Goal: Complete application form: Complete application form

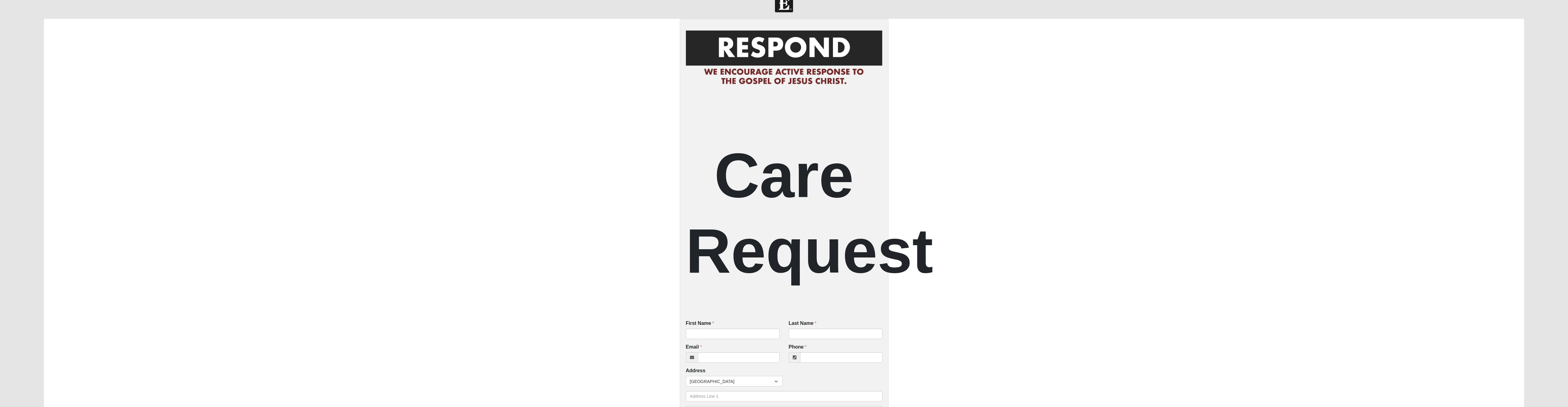
scroll to position [154, 0]
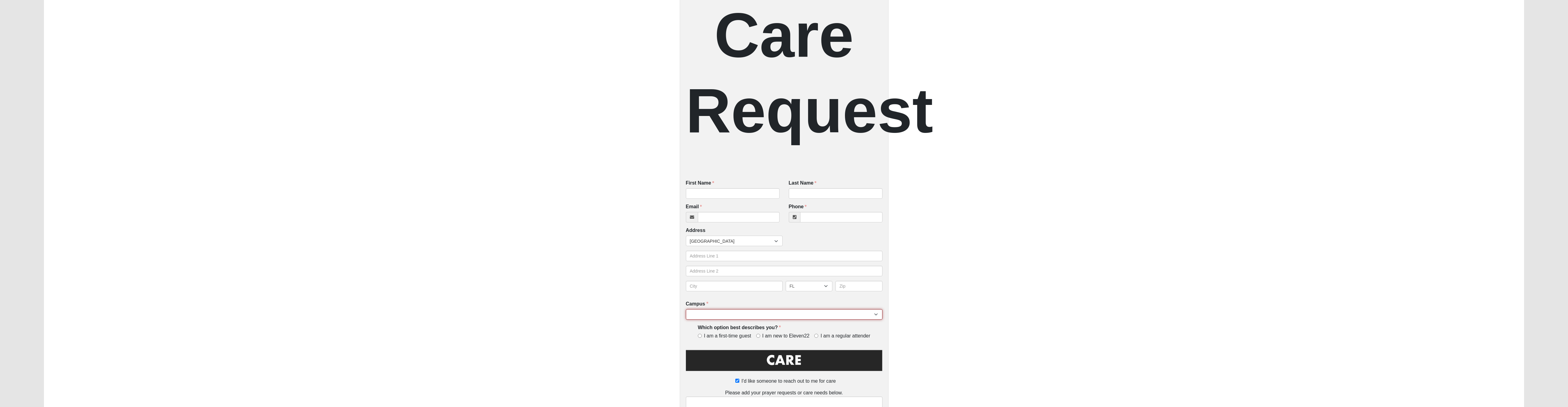
click at [766, 317] on select "[GEOGRAPHIC_DATA] [GEOGRAPHIC_DATA] (Coming Soon) Eleven22 Online [PERSON_NAME]…" at bounding box center [784, 314] width 197 height 10
select select "14"
click at [686, 310] on select "[GEOGRAPHIC_DATA] [GEOGRAPHIC_DATA] (Coming Soon) Eleven22 Online [PERSON_NAME]…" at bounding box center [784, 314] width 197 height 10
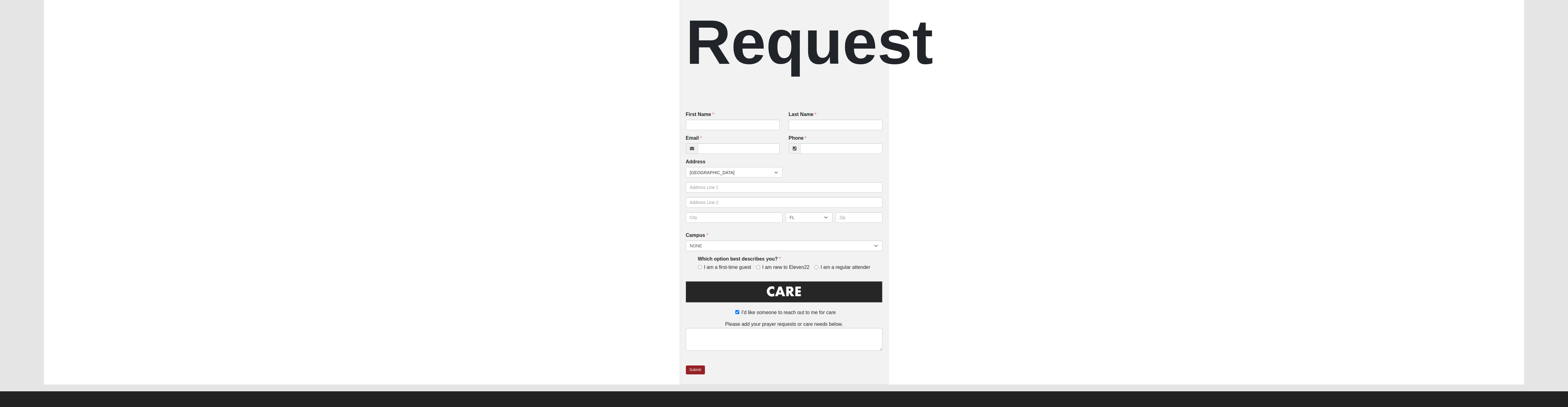
scroll to position [223, 0]
click at [760, 269] on label "I am new to Eleven22" at bounding box center [784, 267] width 56 height 7
click at [760, 269] on input "I am new to Eleven22" at bounding box center [758, 267] width 4 height 4
radio input "true"
click at [726, 121] on input "First Name" at bounding box center [733, 124] width 94 height 10
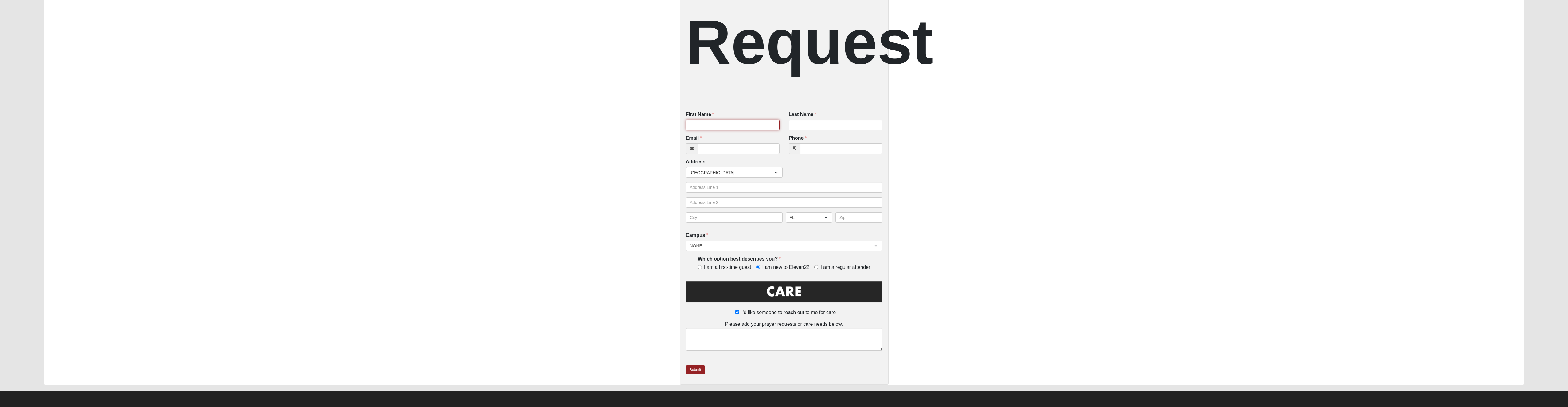
click at [710, 128] on input "First Name" at bounding box center [733, 124] width 94 height 10
type input "[PERSON_NAME]"
click at [801, 124] on input "Last Name" at bounding box center [836, 124] width 94 height 10
type input "[PERSON_NAME]"
click at [743, 152] on input "Email" at bounding box center [738, 148] width 82 height 10
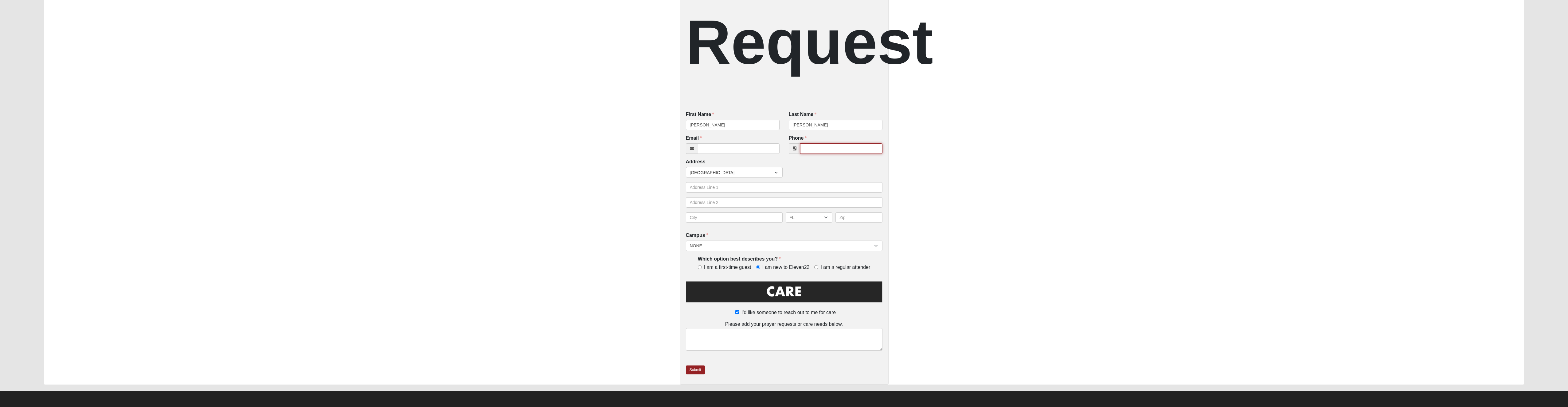
click at [821, 151] on input "Phone" at bounding box center [841, 148] width 82 height 10
